Goal: Find specific page/section: Find specific page/section

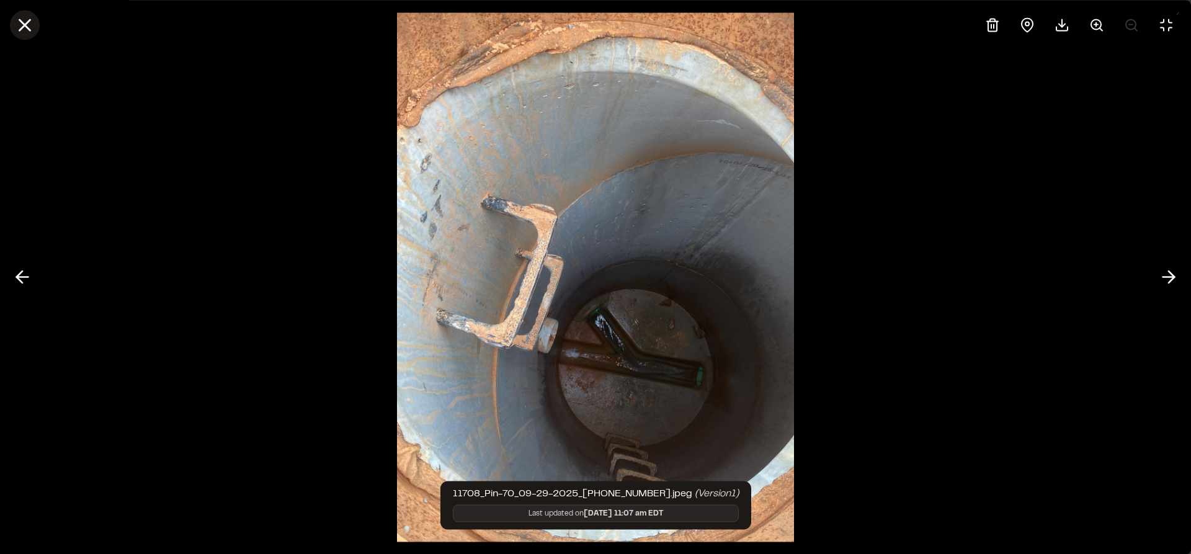
click at [32, 26] on icon at bounding box center [24, 24] width 21 height 21
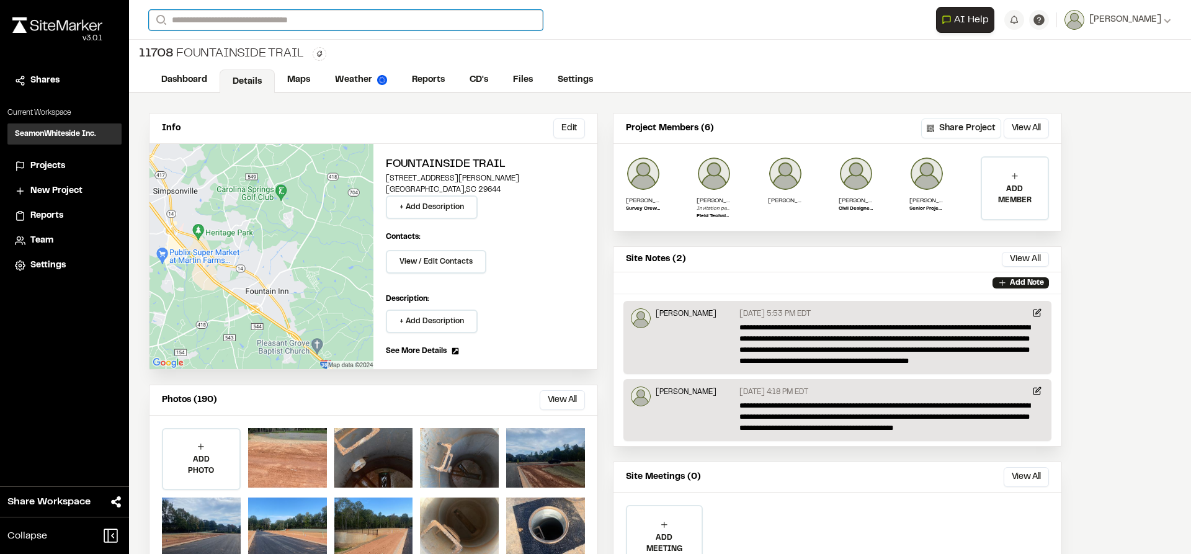
click at [193, 22] on input "Search" at bounding box center [346, 20] width 394 height 20
type input "*"
type input "*******"
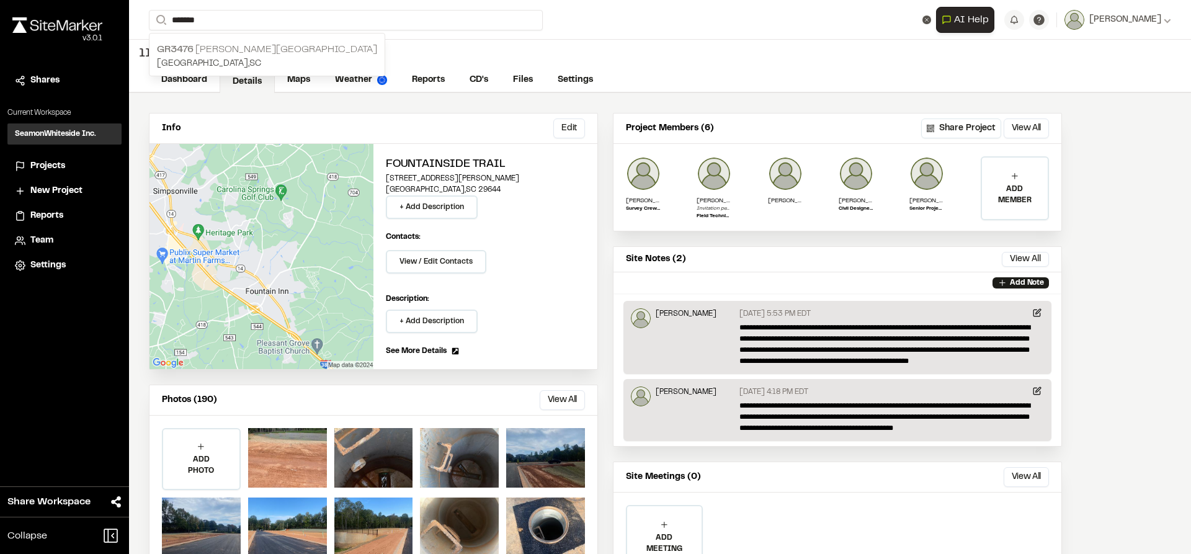
click at [206, 58] on p "Greenville , SC" at bounding box center [267, 64] width 220 height 14
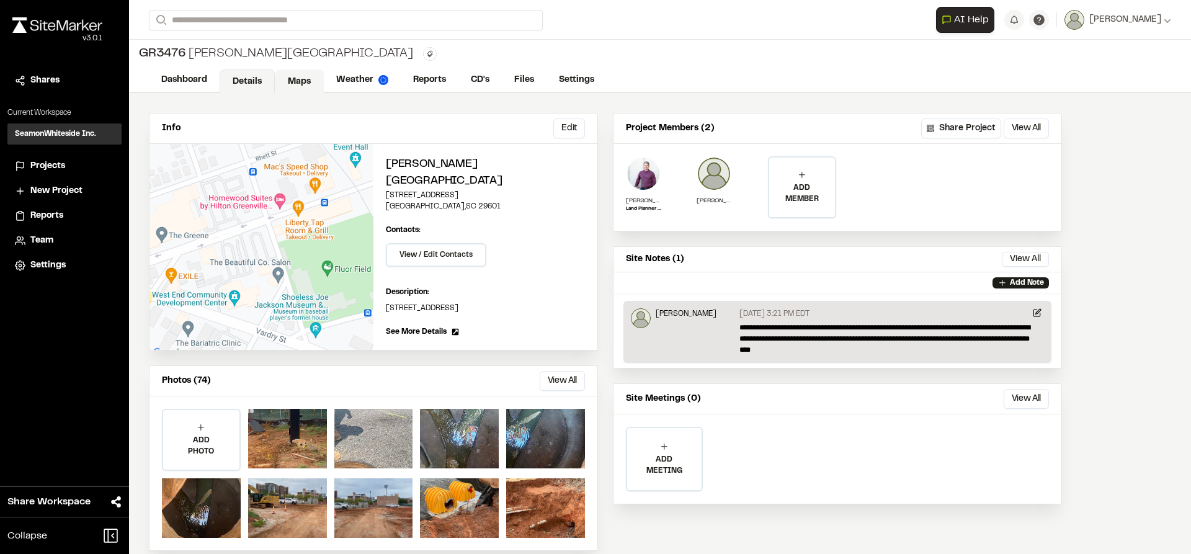
click at [312, 73] on link "Maps" at bounding box center [299, 81] width 49 height 24
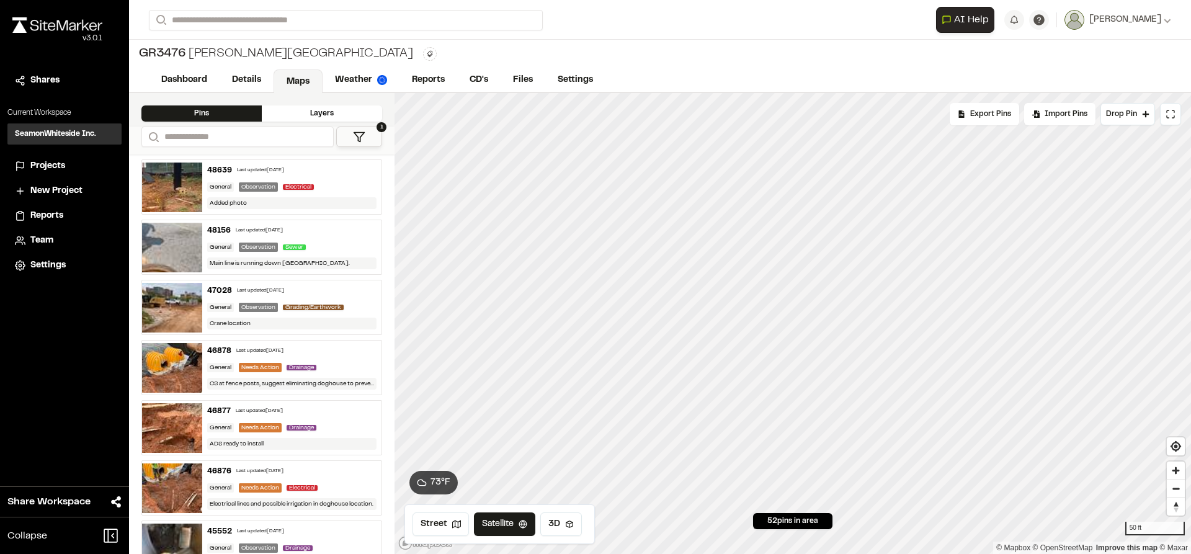
click at [368, 131] on button "1" at bounding box center [359, 137] width 46 height 20
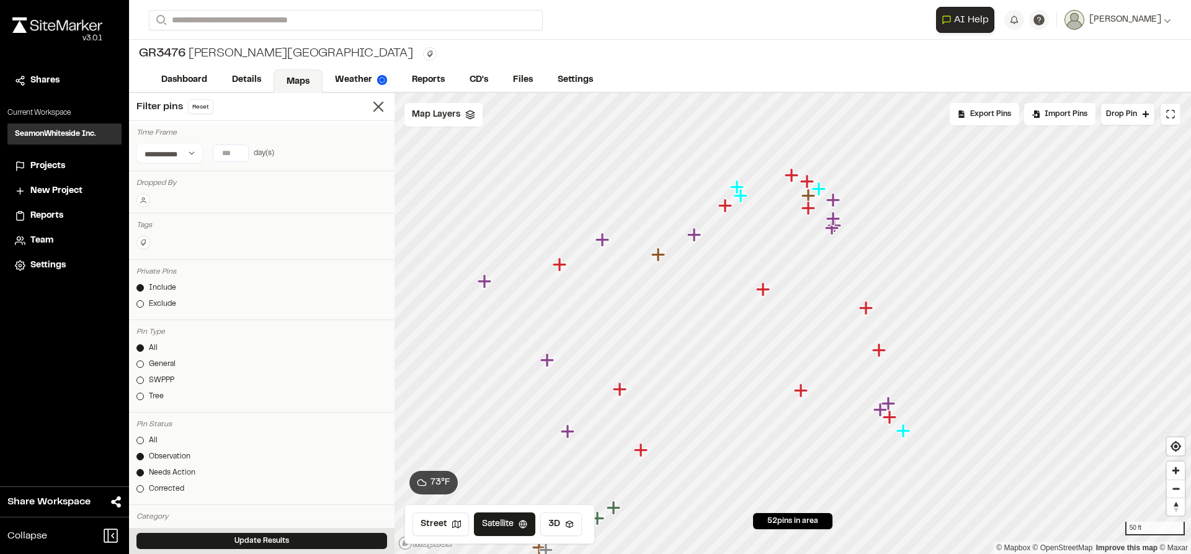
click at [227, 152] on input "number" at bounding box center [230, 153] width 35 height 16
click at [156, 182] on button "[DATE]" at bounding box center [154, 178] width 36 height 20
type input "*"
click at [448, 120] on span "Map Layers" at bounding box center [436, 115] width 48 height 14
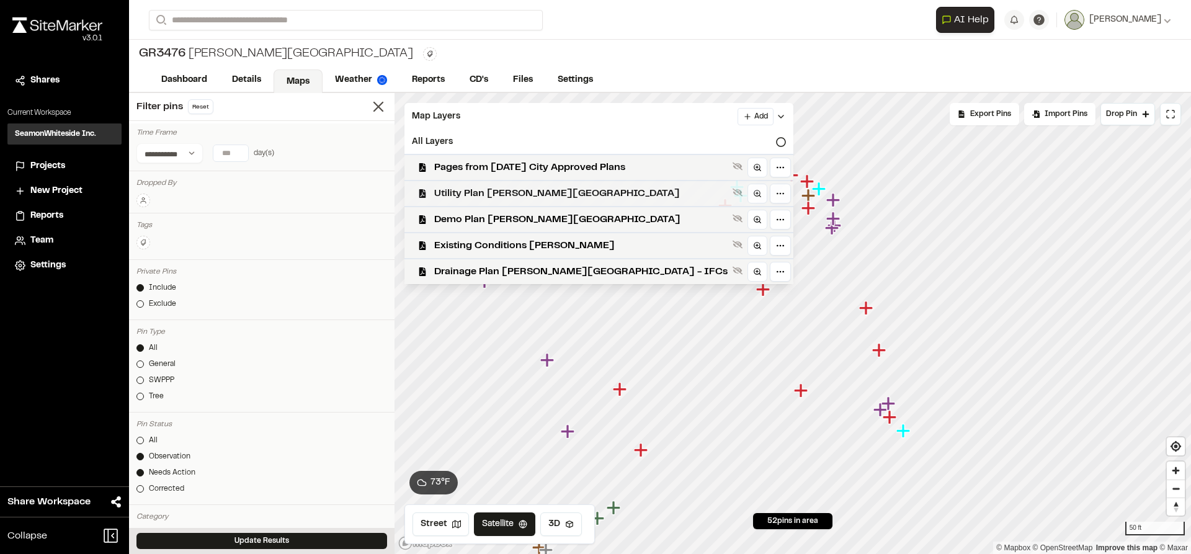
click at [479, 191] on span "Utility Plan [PERSON_NAME][GEOGRAPHIC_DATA]" at bounding box center [580, 193] width 293 height 15
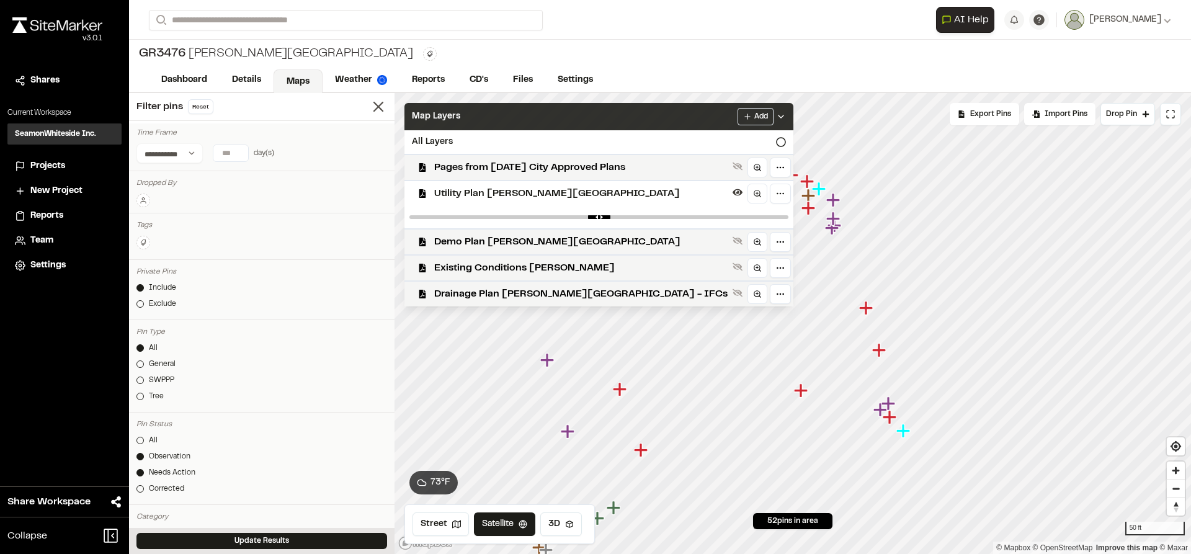
click at [776, 113] on icon at bounding box center [781, 117] width 10 height 10
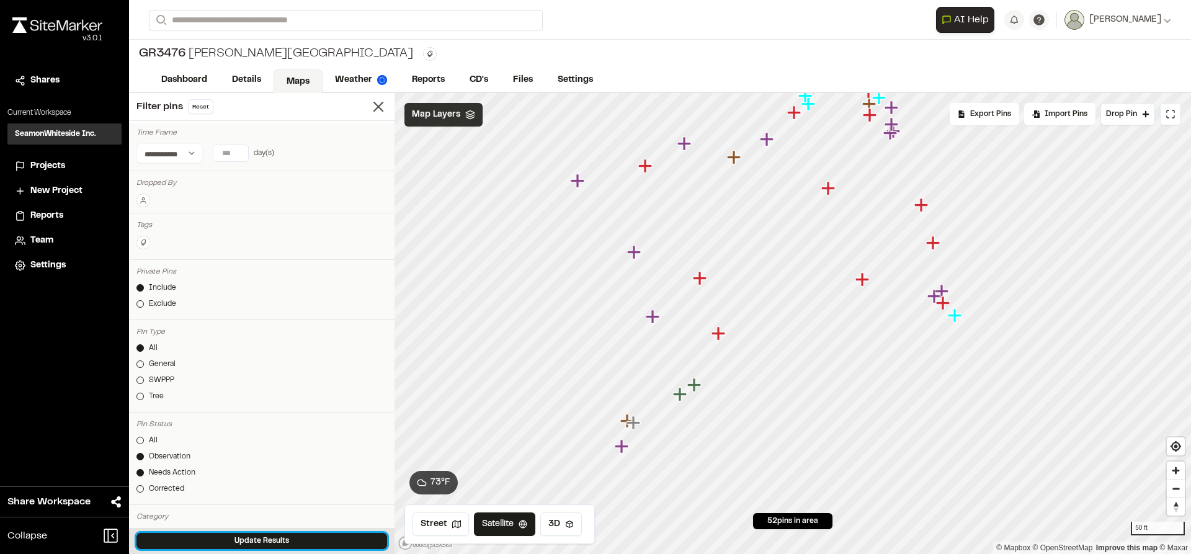
click at [315, 533] on button "Update Results" at bounding box center [261, 541] width 251 height 16
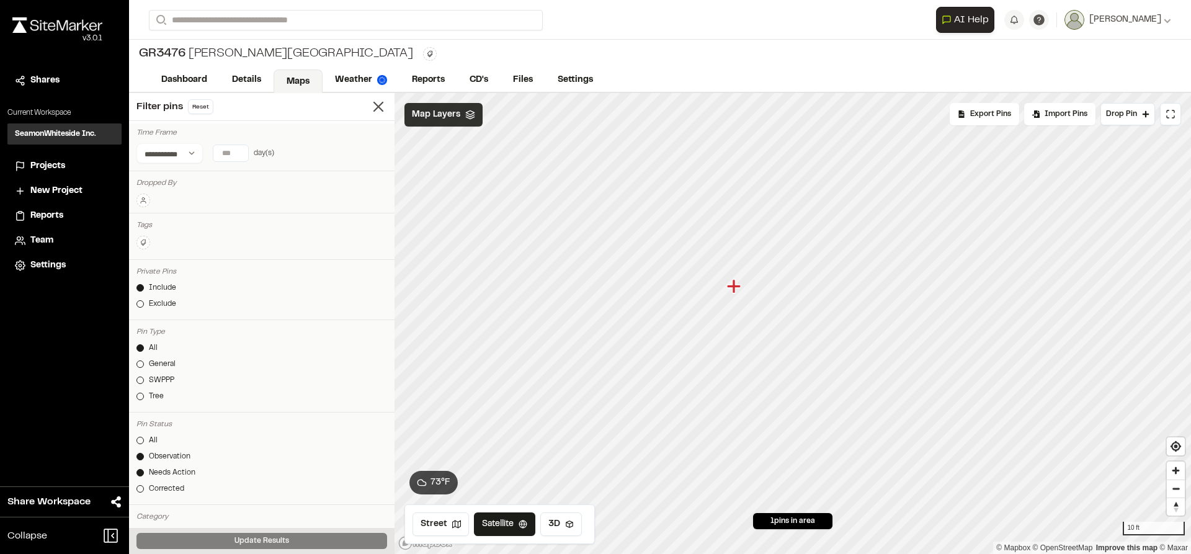
click at [736, 290] on icon "Map marker" at bounding box center [735, 286] width 16 height 16
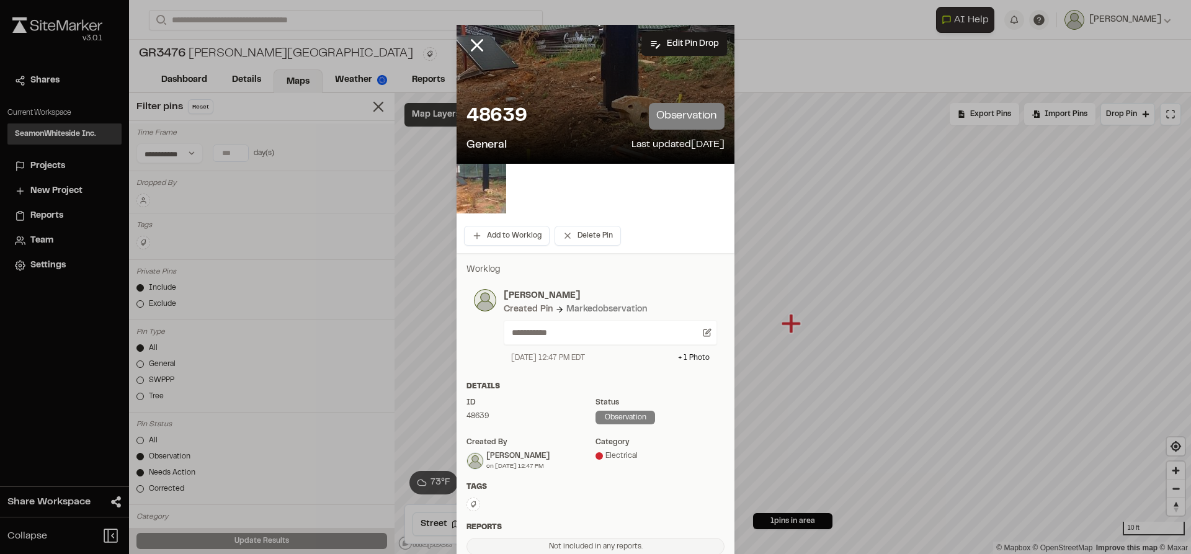
click at [495, 193] on img at bounding box center [481, 189] width 50 height 50
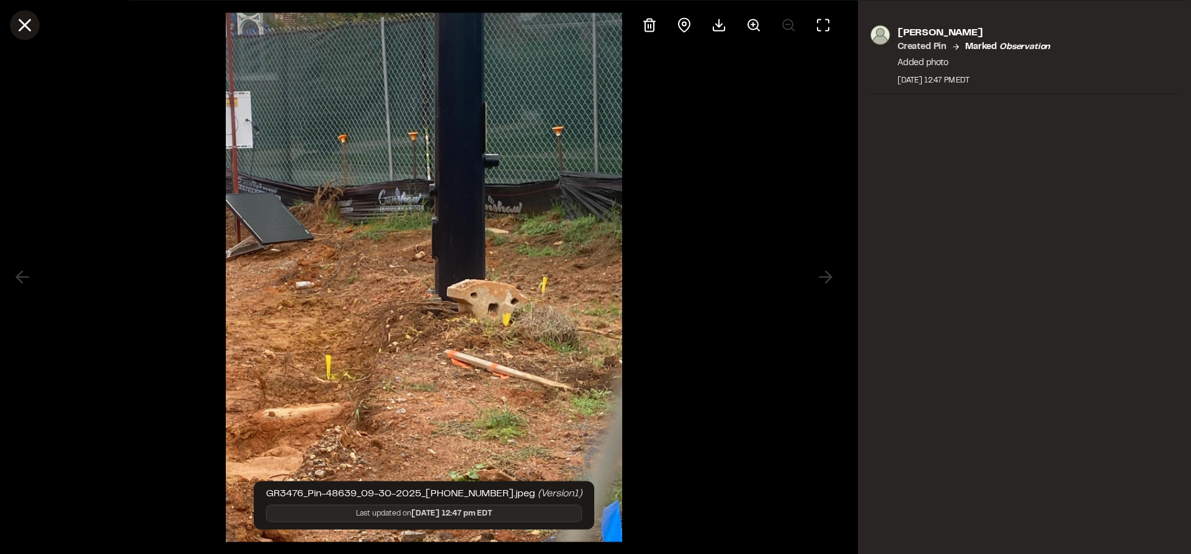
click at [23, 27] on line at bounding box center [25, 25] width 11 height 11
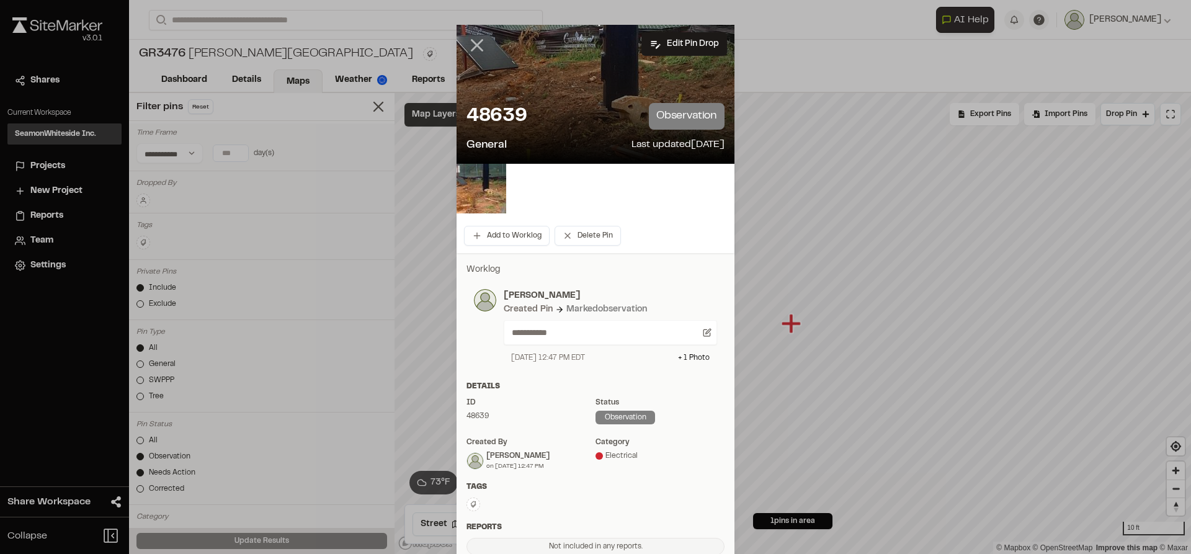
click at [478, 48] on icon at bounding box center [476, 45] width 21 height 21
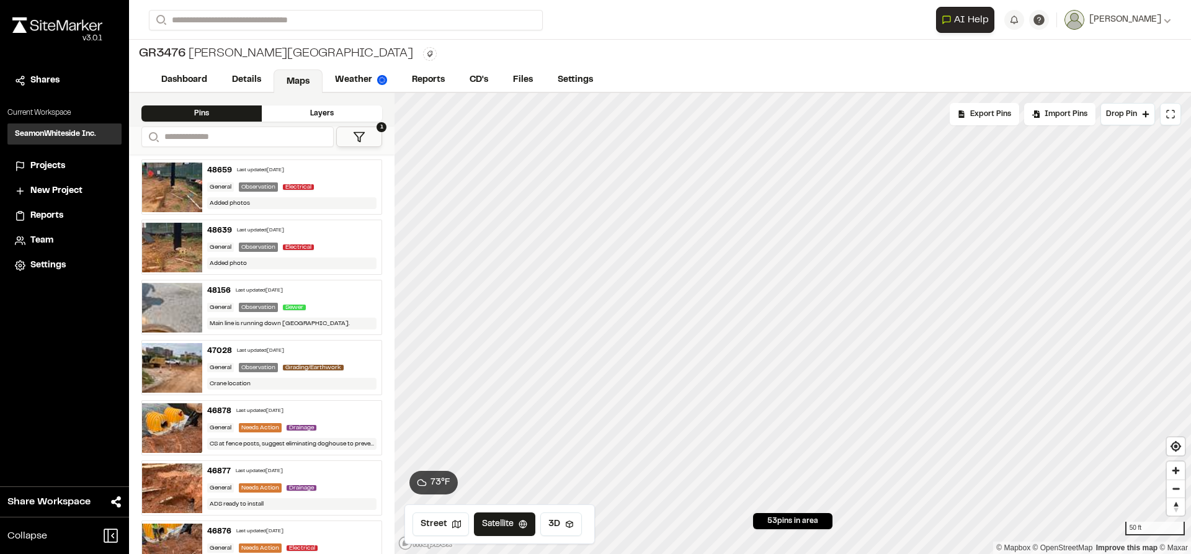
click at [369, 137] on button "1" at bounding box center [359, 137] width 46 height 20
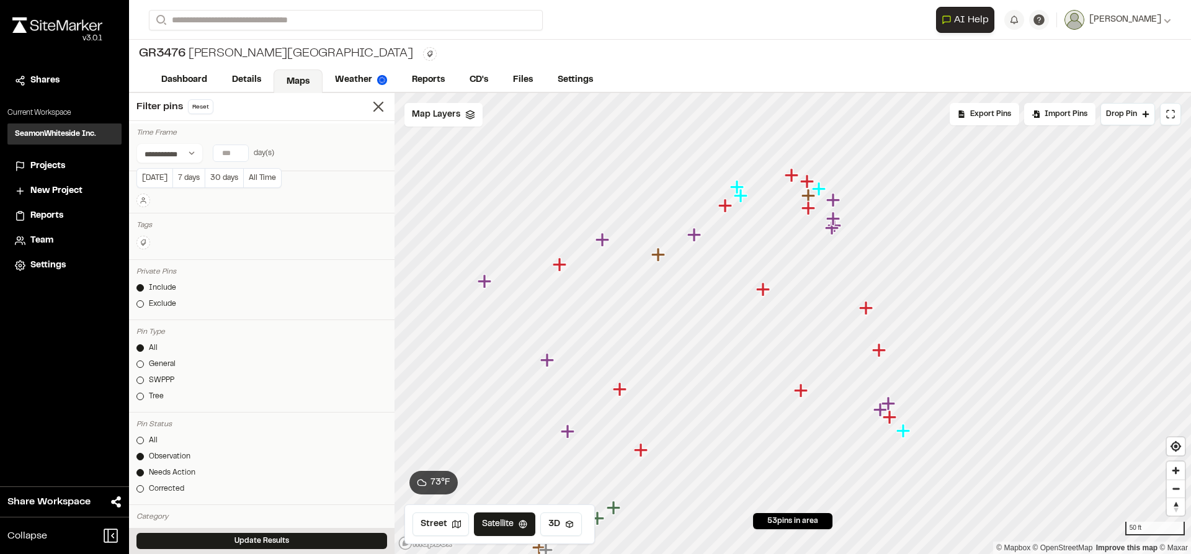
click at [229, 153] on input "number" at bounding box center [230, 153] width 35 height 16
click at [159, 176] on button "[DATE]" at bounding box center [154, 178] width 36 height 20
type input "*"
click at [430, 112] on span "Map Layers" at bounding box center [436, 115] width 48 height 14
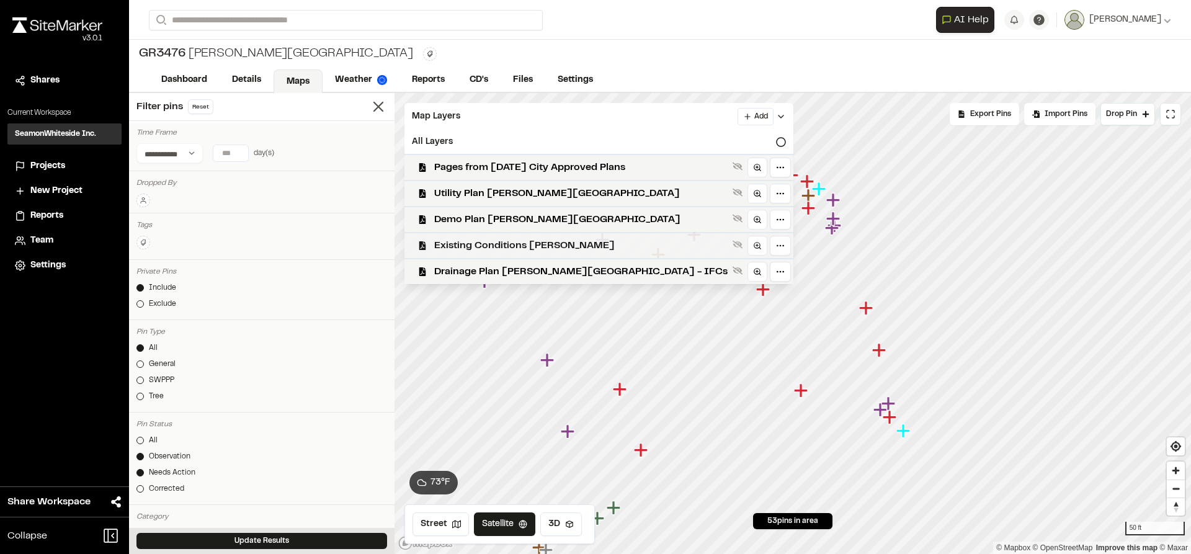
click at [487, 251] on span "Existing Conditions [PERSON_NAME]" at bounding box center [580, 245] width 293 height 15
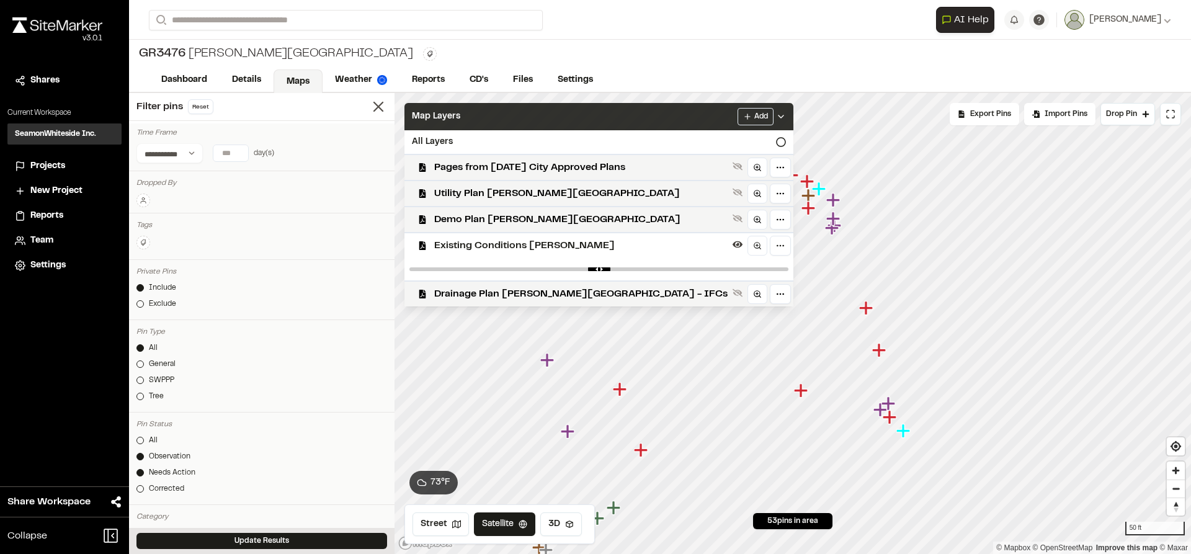
click at [776, 120] on icon at bounding box center [781, 117] width 10 height 10
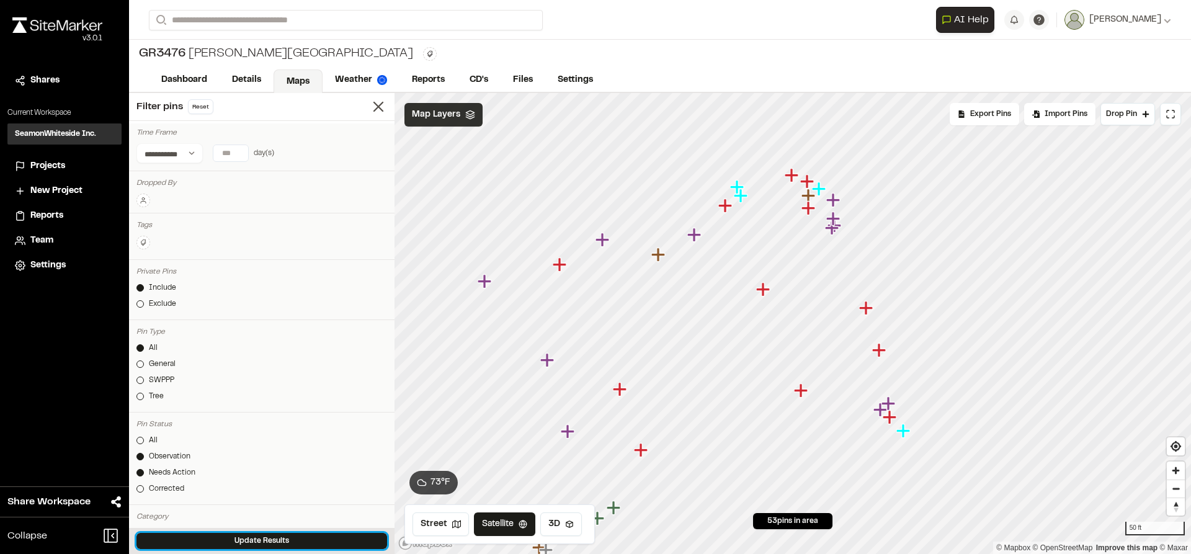
click at [279, 533] on button "Update Results" at bounding box center [261, 541] width 251 height 16
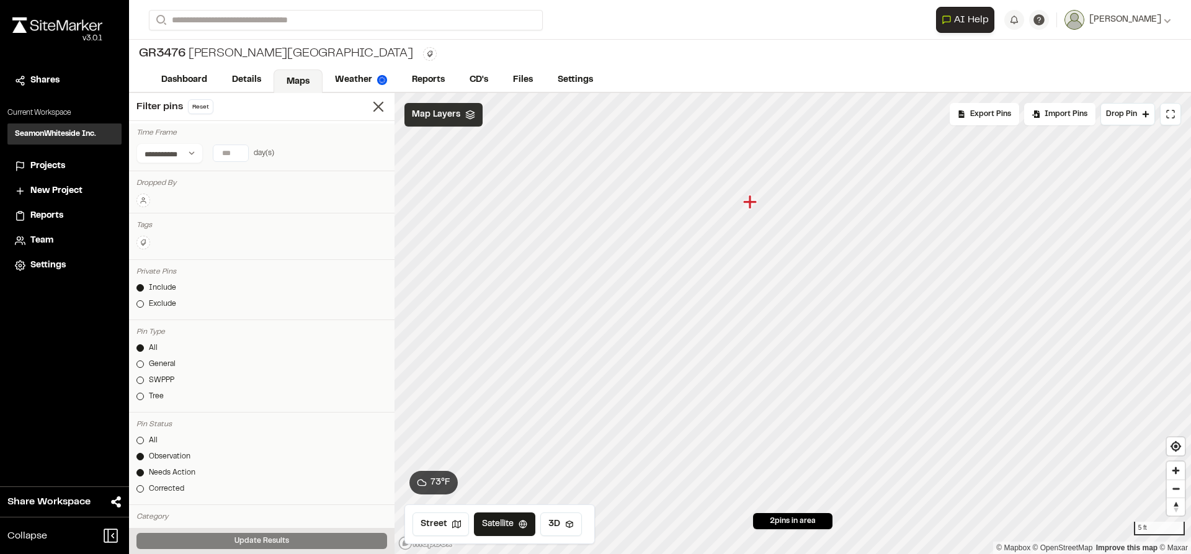
click at [749, 204] on icon "Map marker" at bounding box center [750, 202] width 14 height 14
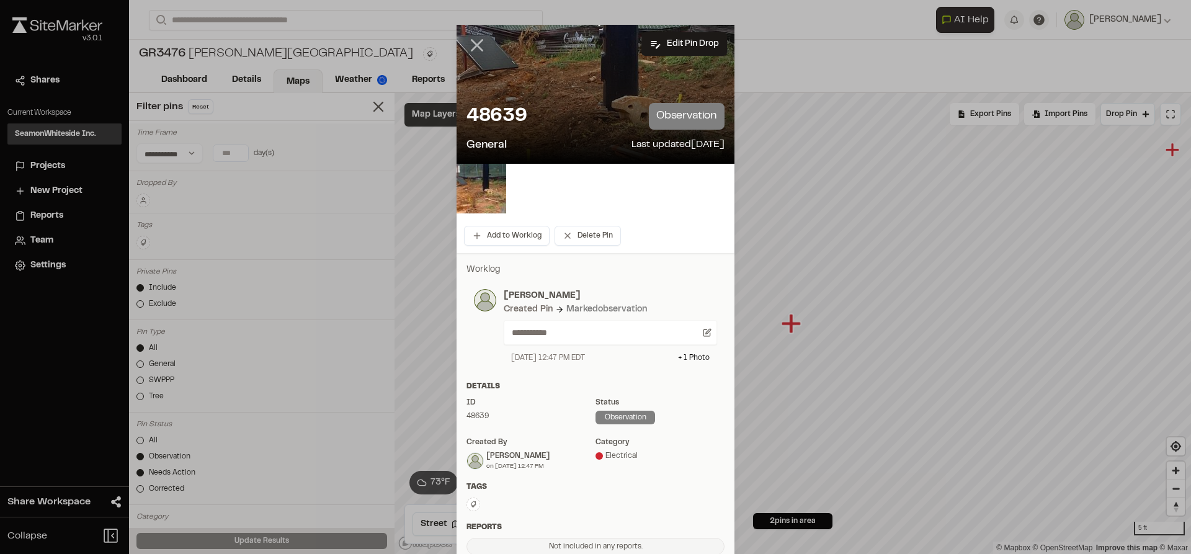
click at [473, 49] on icon at bounding box center [476, 45] width 21 height 21
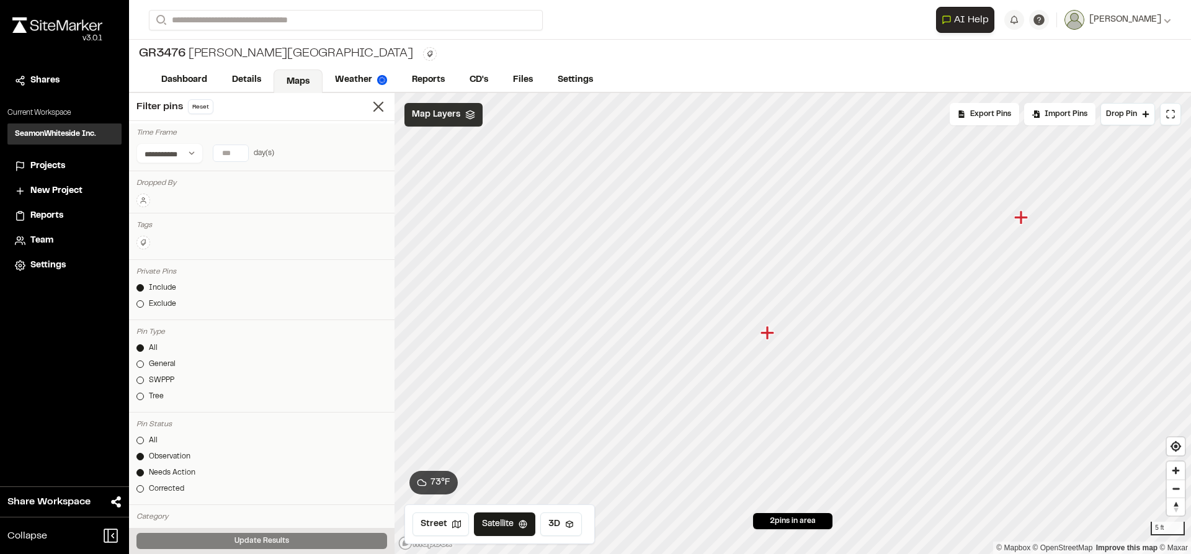
click at [1020, 216] on icon "Map marker" at bounding box center [1021, 217] width 14 height 14
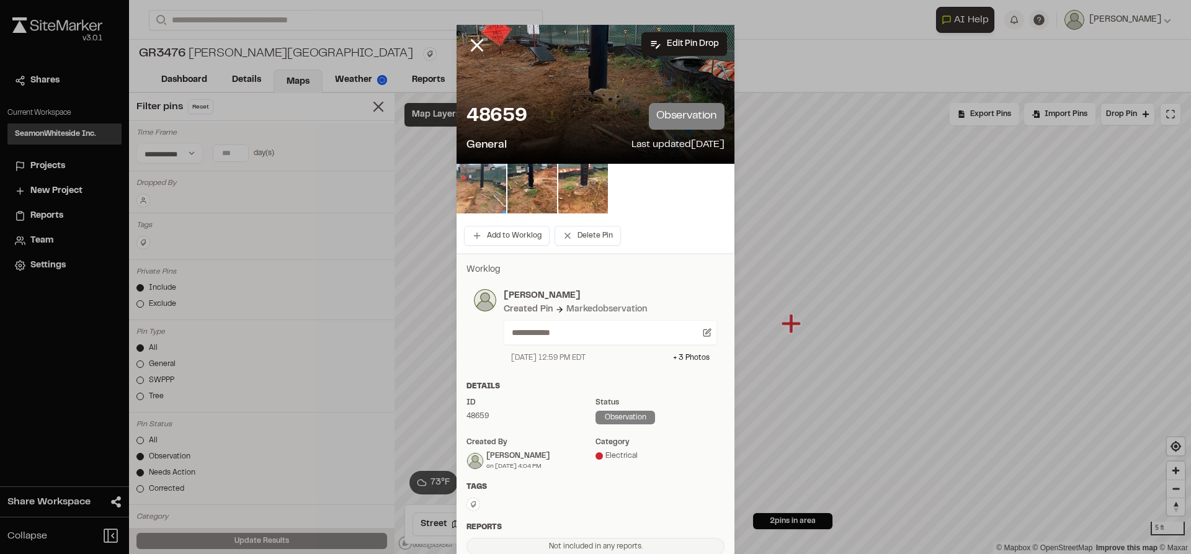
click at [474, 186] on img at bounding box center [481, 189] width 50 height 50
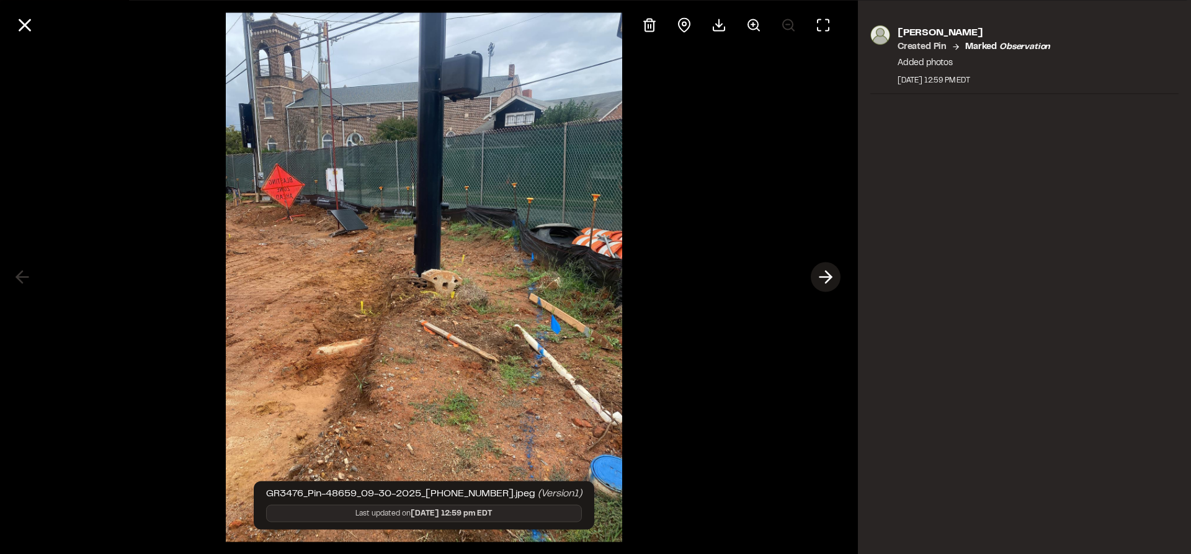
click at [822, 269] on icon at bounding box center [825, 277] width 20 height 21
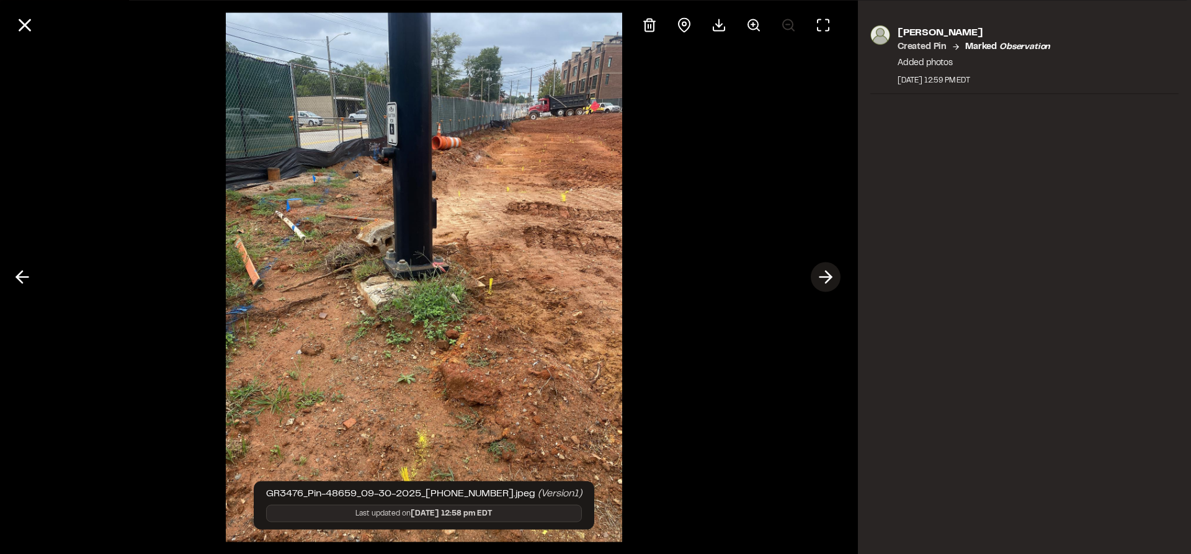
click at [822, 269] on icon at bounding box center [825, 277] width 20 height 21
